Goal: Find specific page/section: Find specific page/section

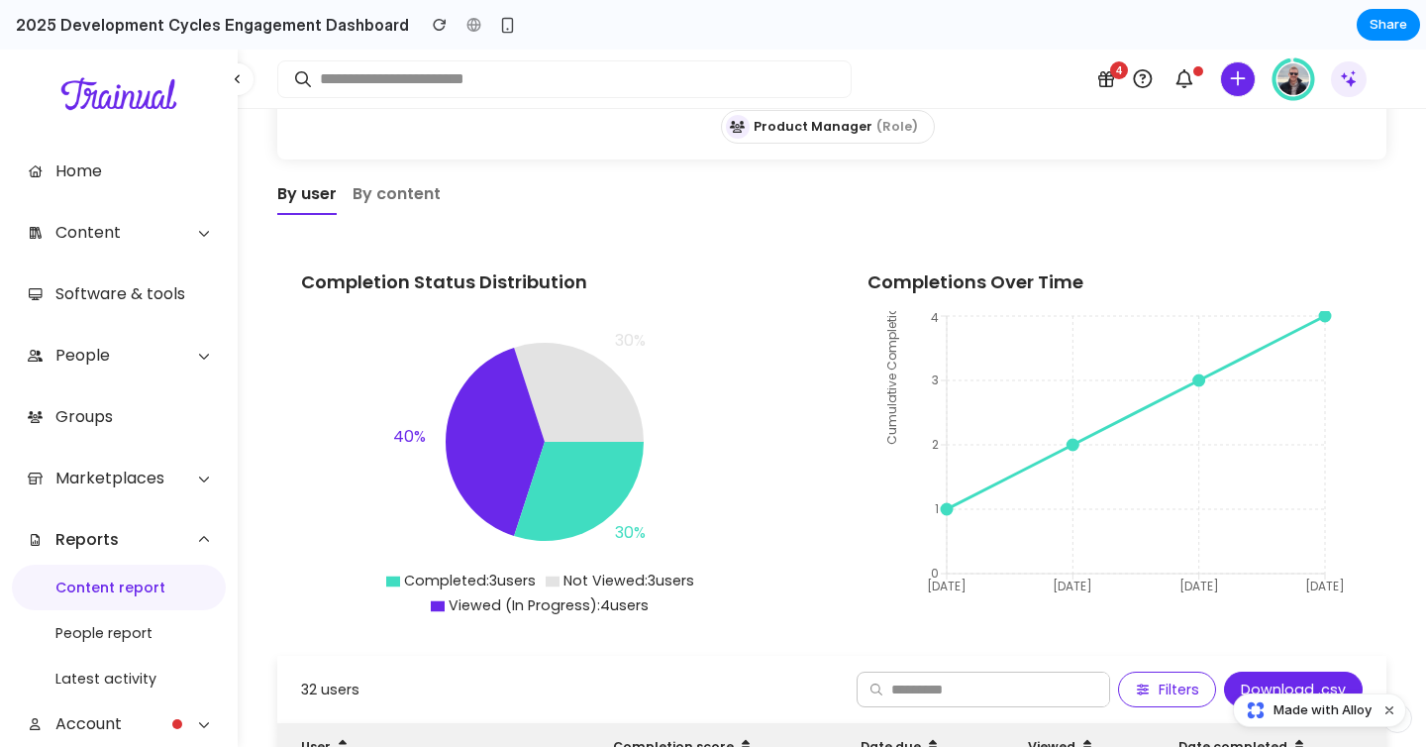
scroll to position [203, 0]
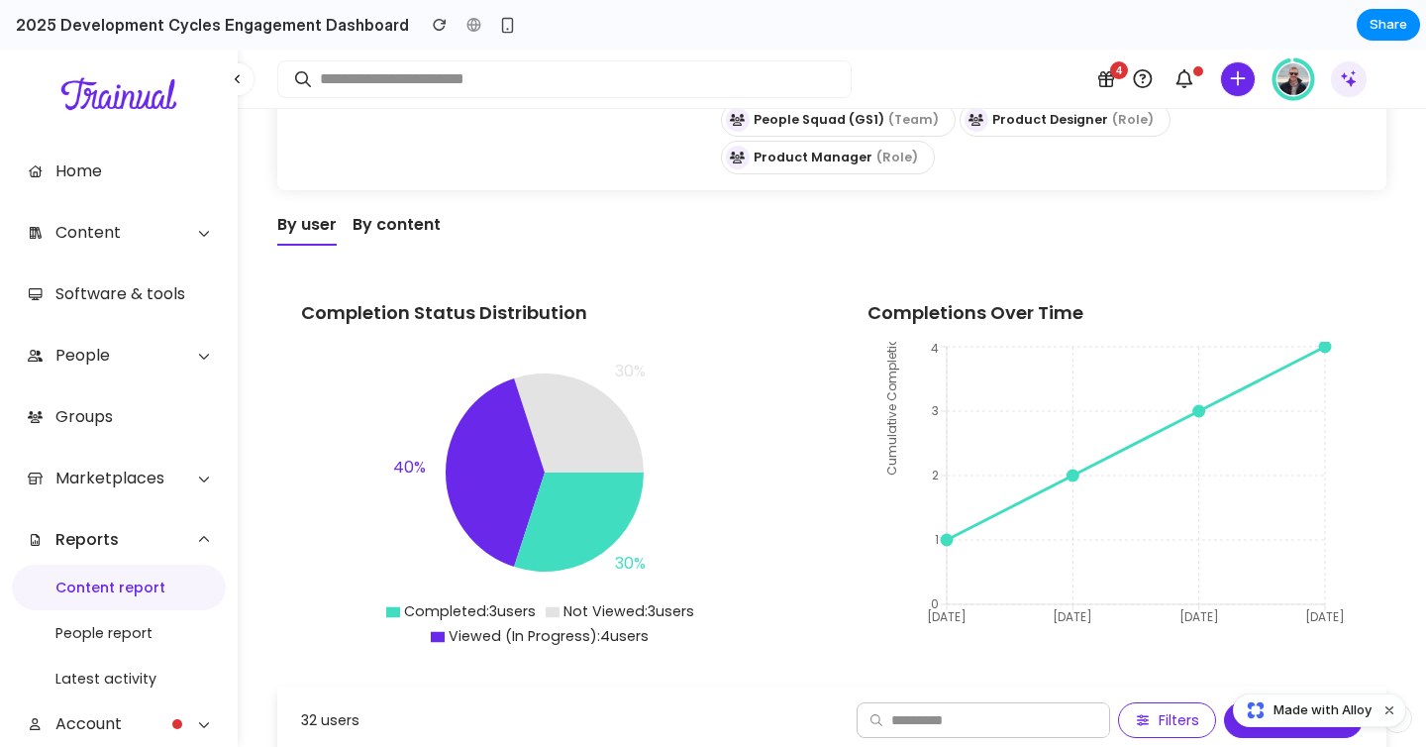
click at [393, 229] on link "By content" at bounding box center [397, 225] width 88 height 38
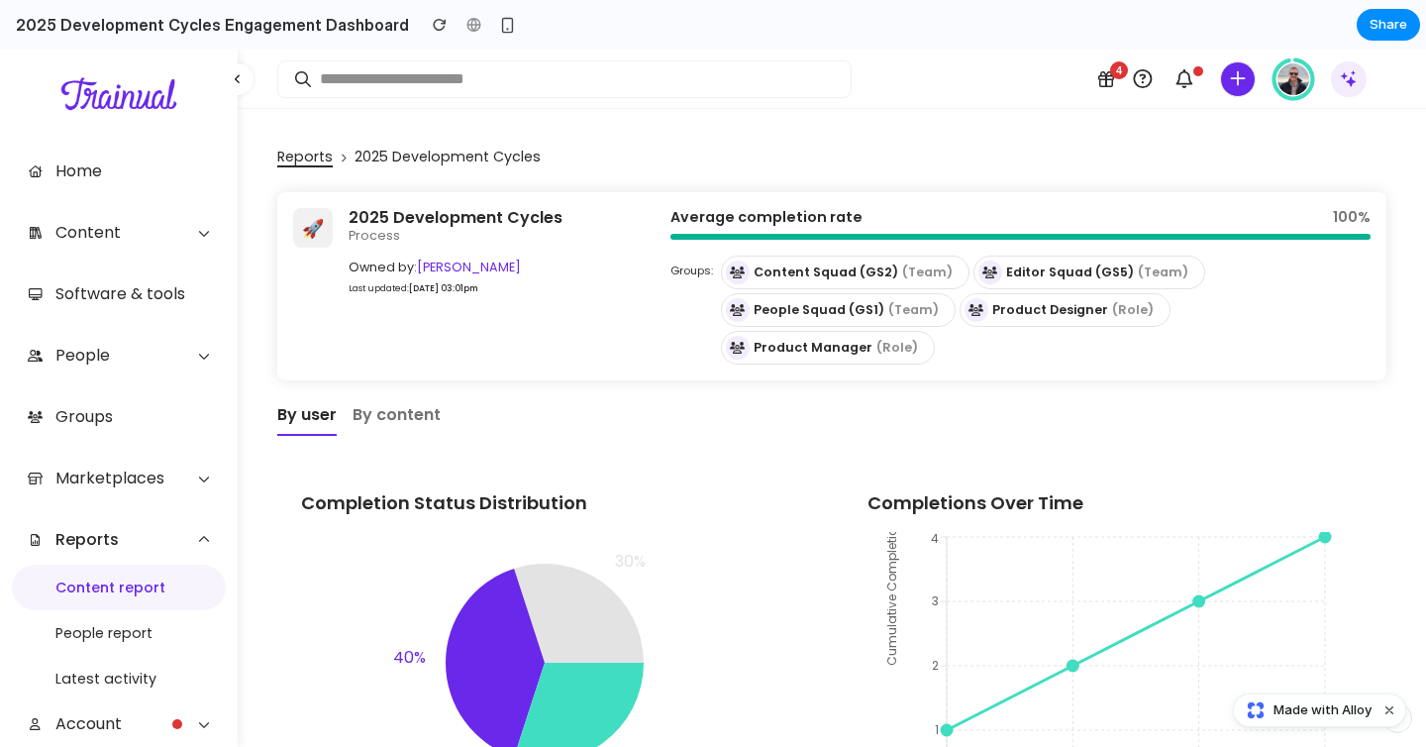
scroll to position [0, 0]
